Goal: Information Seeking & Learning: Find specific fact

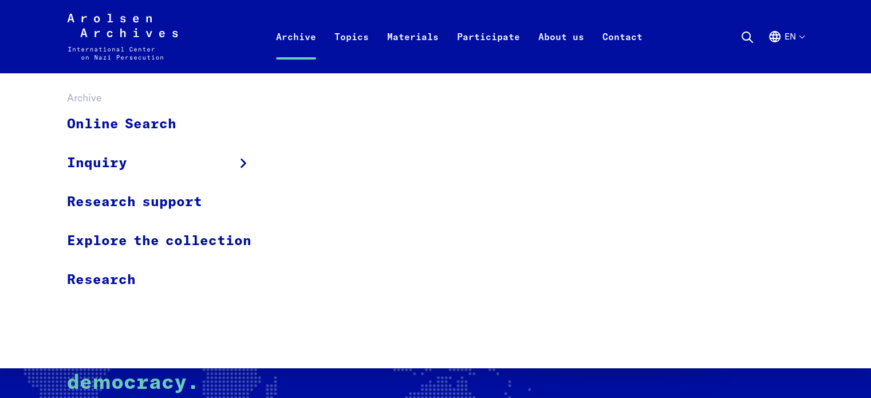
click at [291, 32] on link "Archive" at bounding box center [296, 50] width 58 height 46
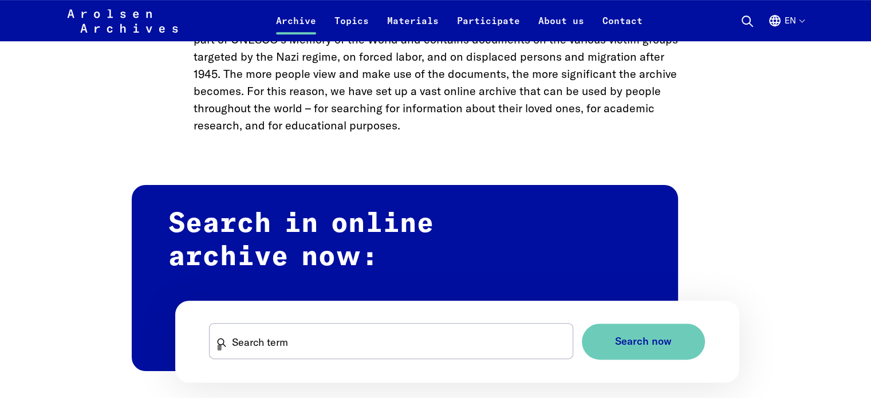
scroll to position [595, 0]
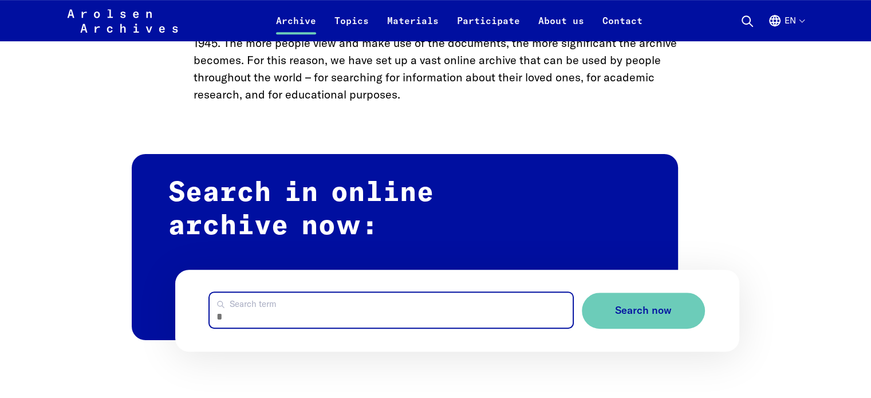
click at [258, 320] on input "Search term" at bounding box center [391, 310] width 362 height 35
type input "**********"
click at [582, 293] on button "Search now" at bounding box center [643, 311] width 123 height 36
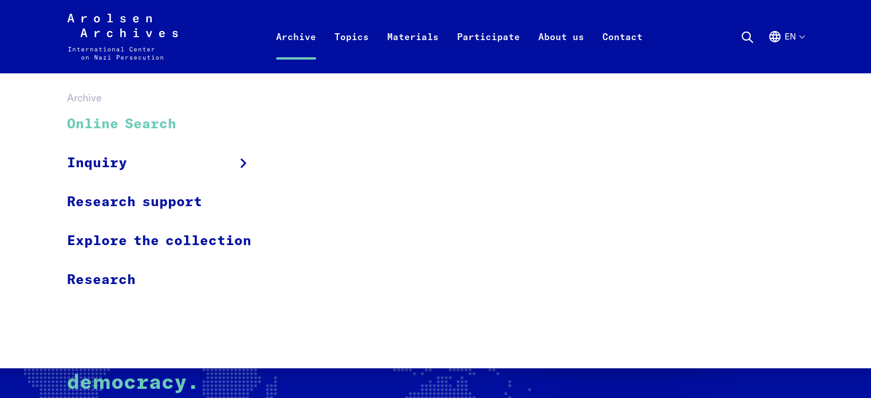
click at [145, 132] on link "Online Search" at bounding box center [166, 124] width 199 height 38
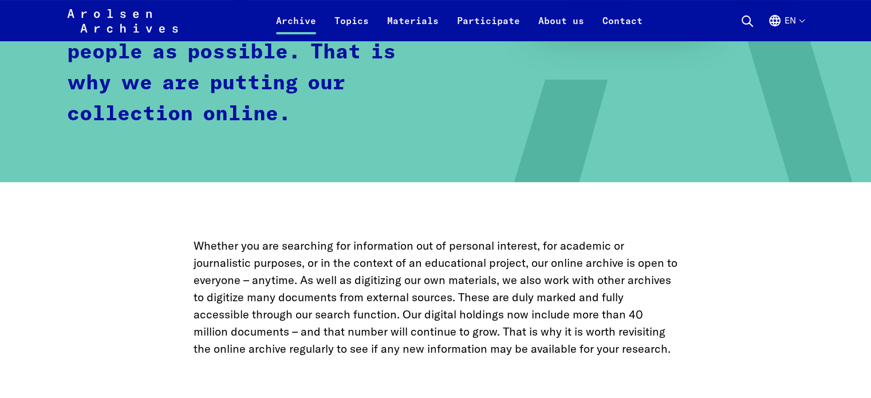
scroll to position [568, 0]
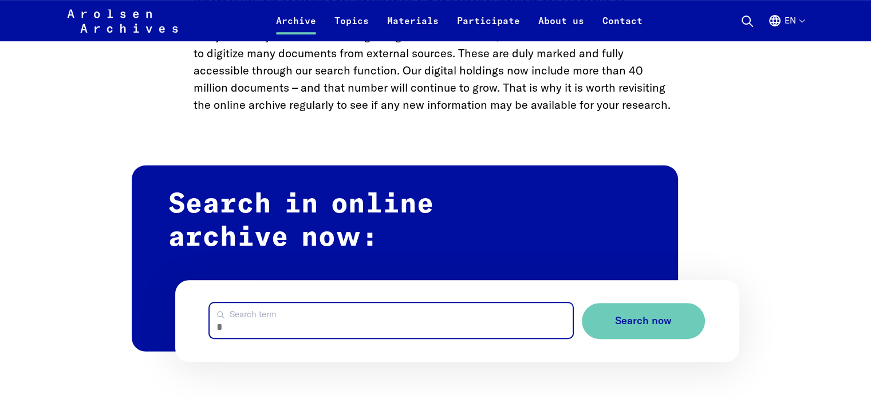
click at [263, 309] on input "Search term" at bounding box center [391, 320] width 362 height 35
type input "**********"
click at [582, 303] on button "Search now" at bounding box center [643, 321] width 123 height 36
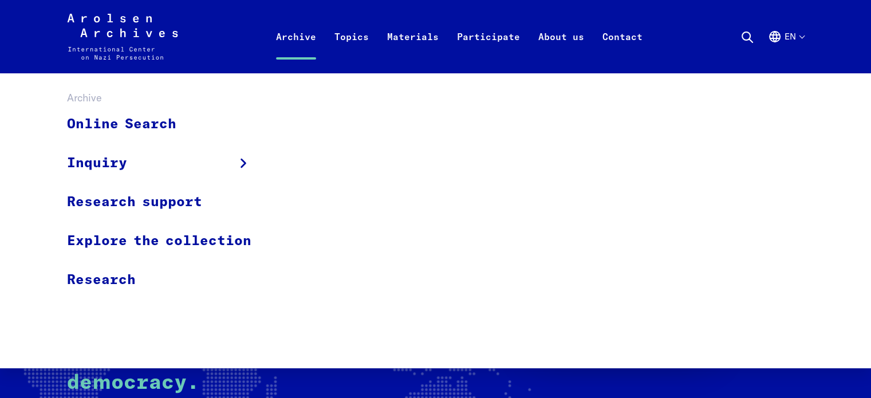
click at [286, 34] on link "Archive" at bounding box center [296, 50] width 58 height 46
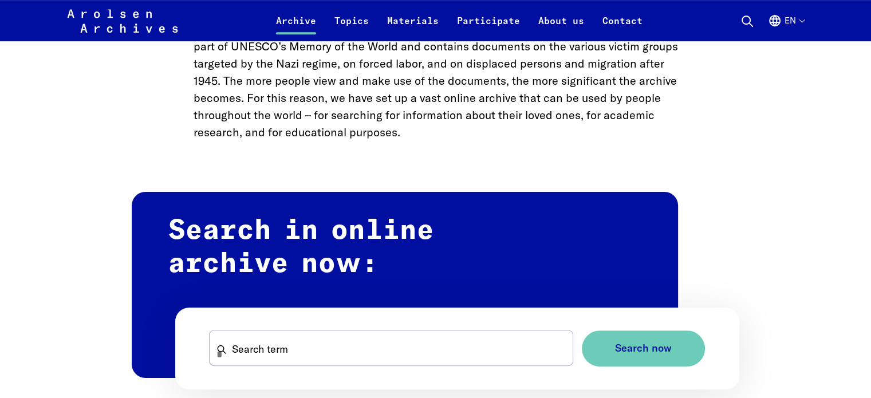
scroll to position [595, 0]
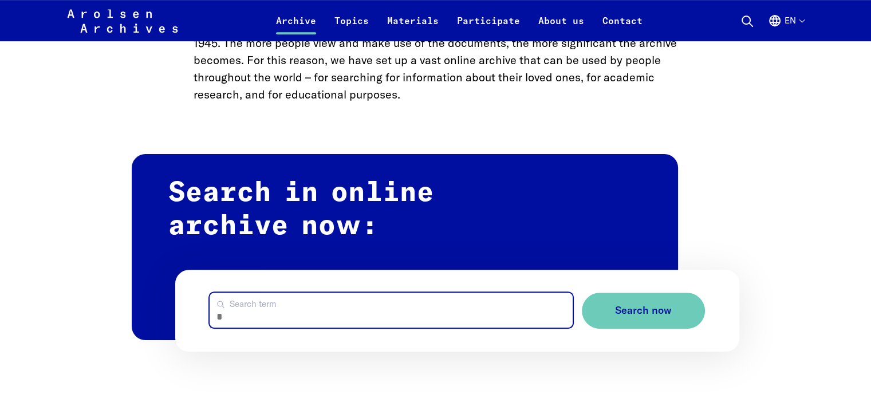
click at [310, 318] on input "Search term" at bounding box center [391, 310] width 362 height 35
type input "**********"
click at [582, 293] on button "Search now" at bounding box center [643, 311] width 123 height 36
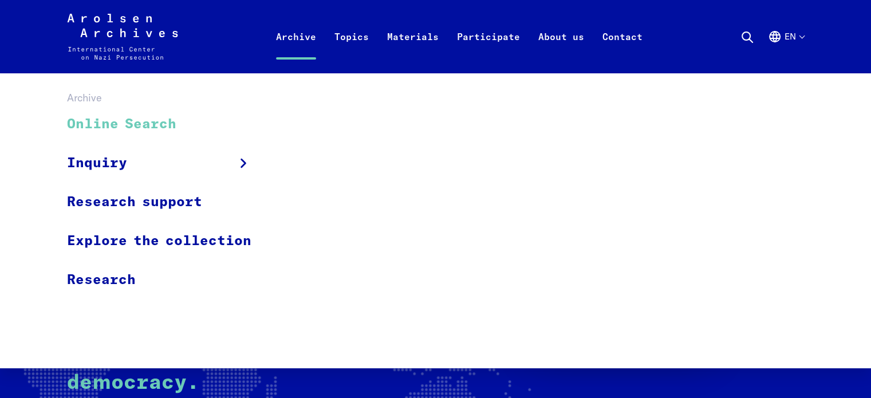
click at [167, 125] on link "Online Search" at bounding box center [166, 124] width 199 height 38
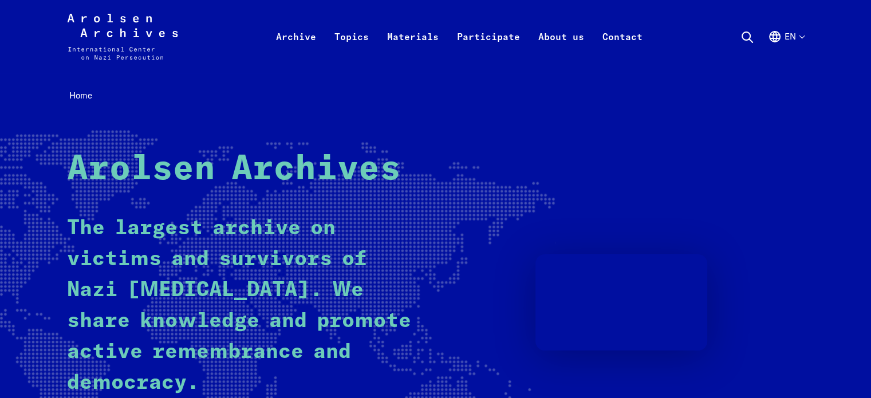
click at [27, 381] on rect at bounding box center [190, 304] width 730 height 348
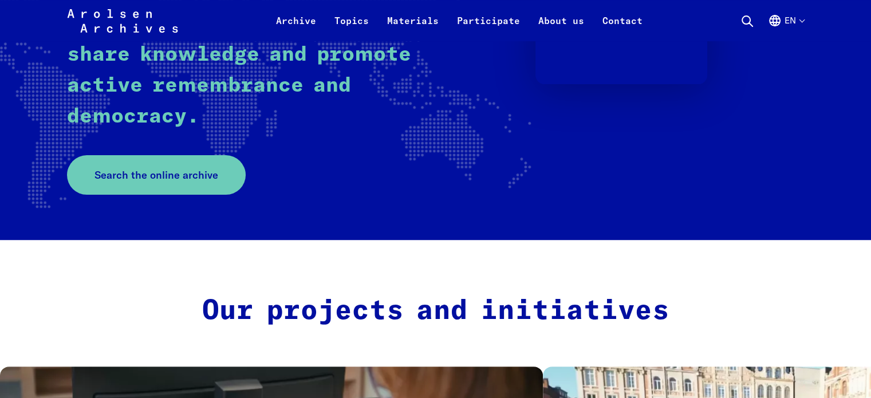
scroll to position [284, 0]
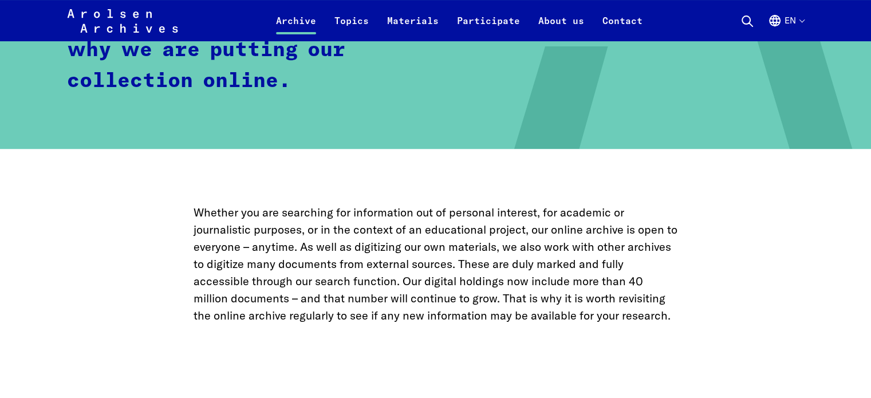
scroll to position [568, 0]
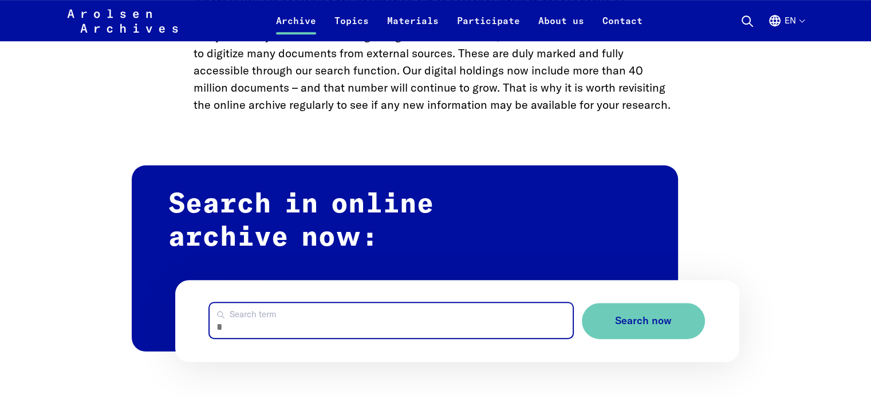
click at [273, 325] on input "Search term" at bounding box center [391, 320] width 362 height 35
type input "**********"
click at [582, 303] on button "Search now" at bounding box center [643, 321] width 123 height 36
